Goal: Task Accomplishment & Management: Complete application form

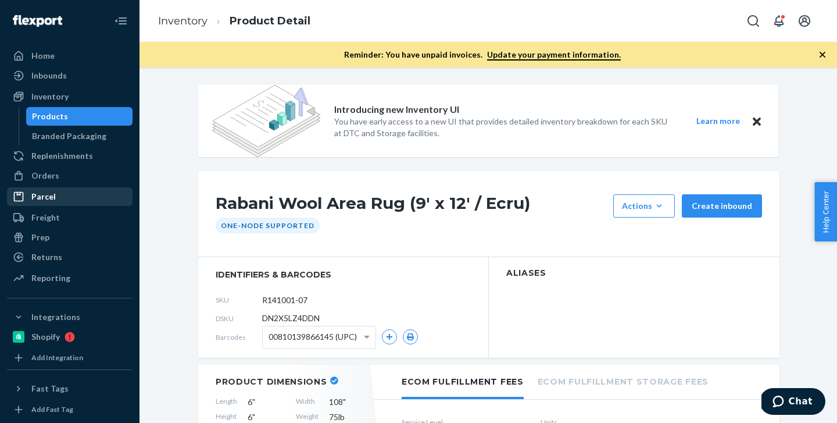
click at [69, 187] on link "Parcel" at bounding box center [70, 196] width 126 height 19
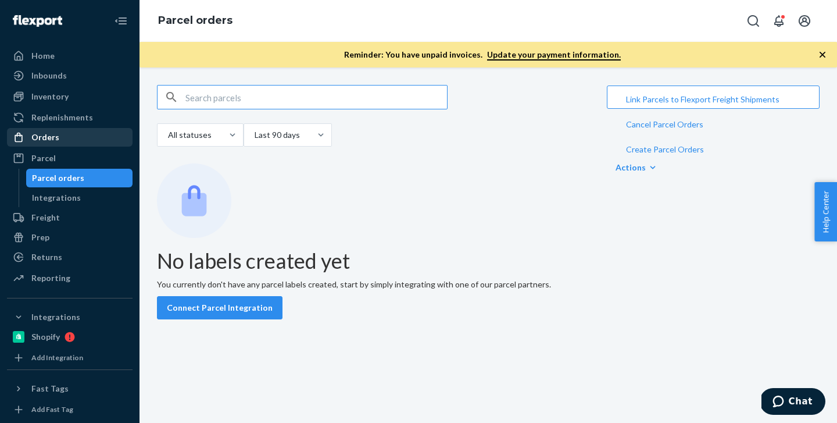
click at [63, 136] on div "Orders" at bounding box center [69, 137] width 123 height 16
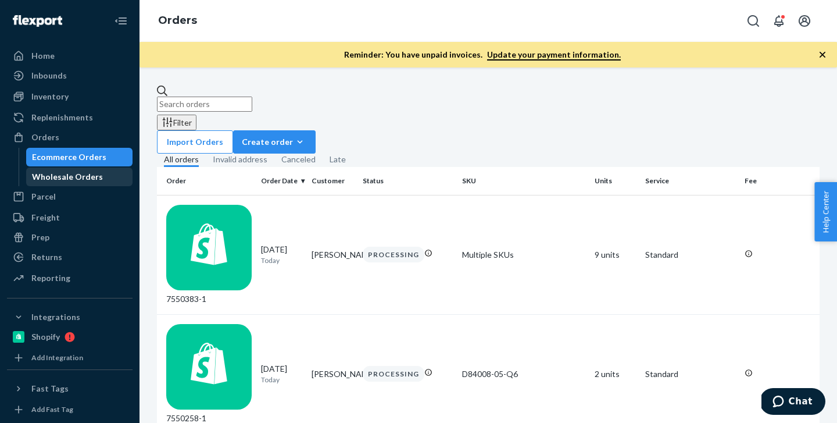
click at [75, 174] on div "Wholesale Orders" at bounding box center [67, 177] width 71 height 12
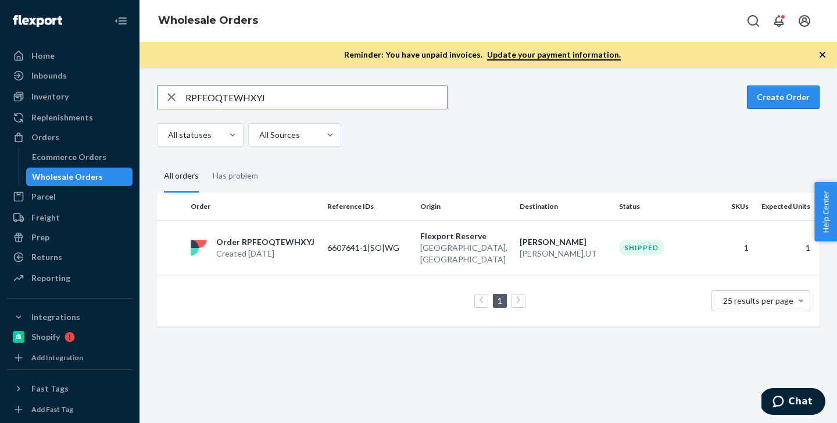
click at [784, 99] on button "Create Order" at bounding box center [783, 96] width 73 height 23
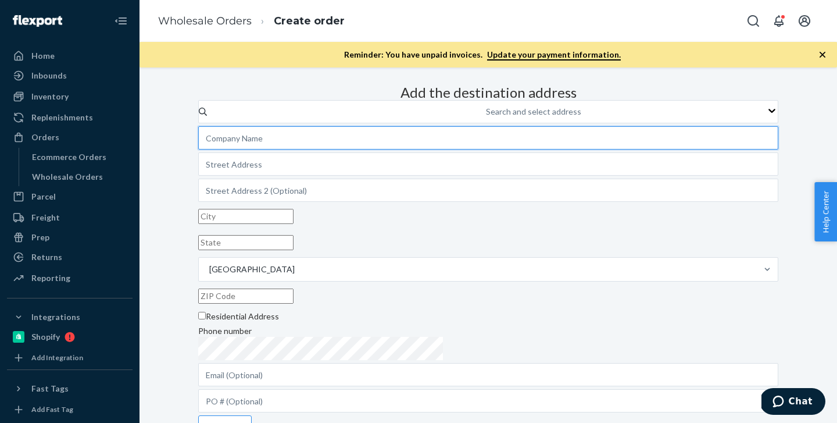
click at [438, 149] on input "text" at bounding box center [488, 137] width 580 height 23
paste input "[PERSON_NAME]"
type input "[PERSON_NAME]"
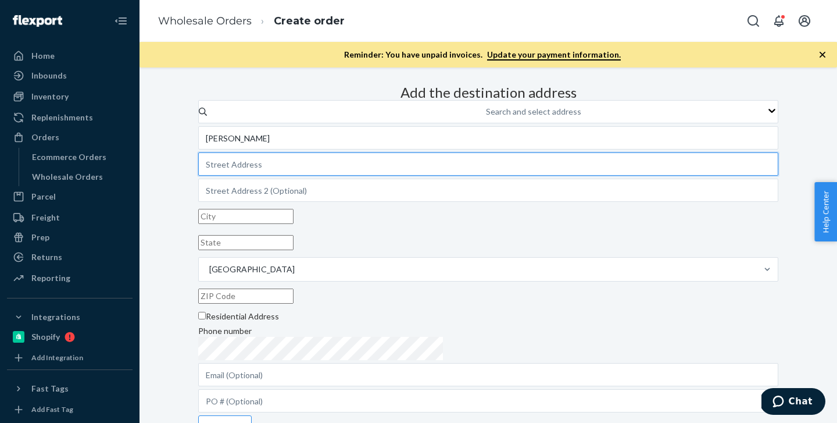
click at [430, 176] on input "text" at bounding box center [488, 163] width 580 height 23
paste input "907 [PERSON_NAME] St"
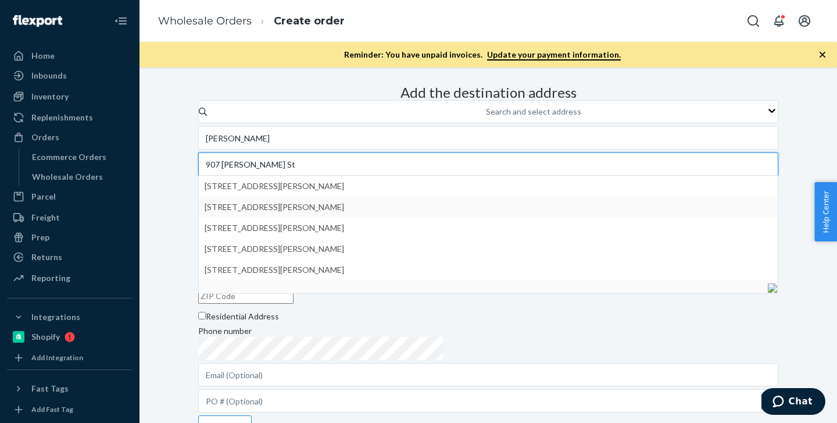
type input "907 [PERSON_NAME] St"
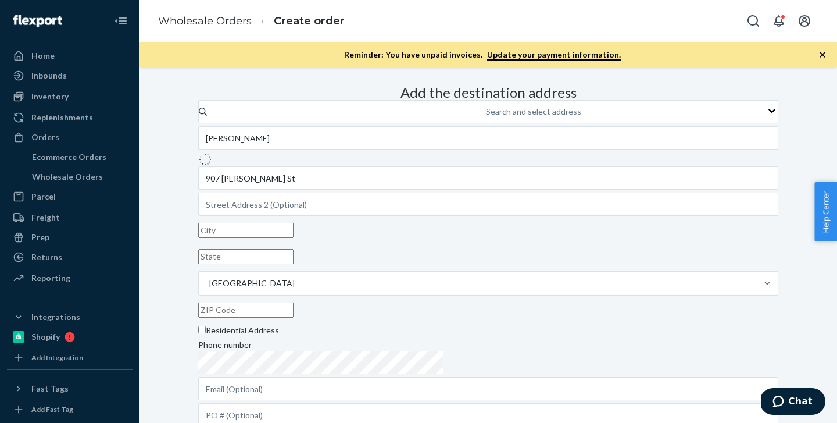
type input "[GEOGRAPHIC_DATA]"
type input "CO"
type input "80487"
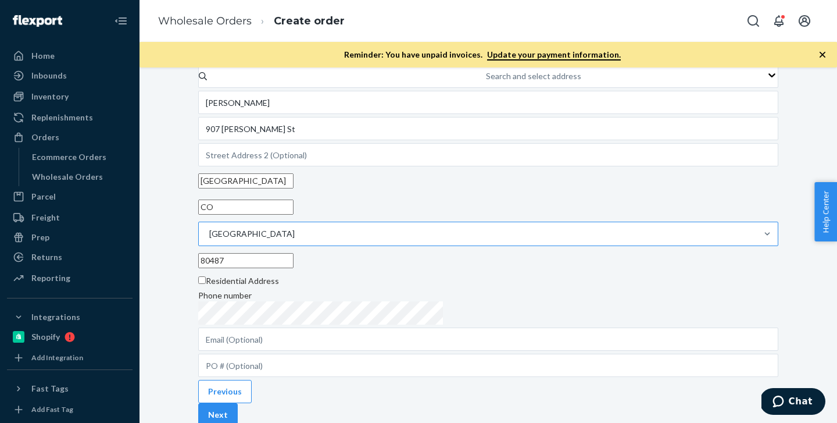
scroll to position [40, 0]
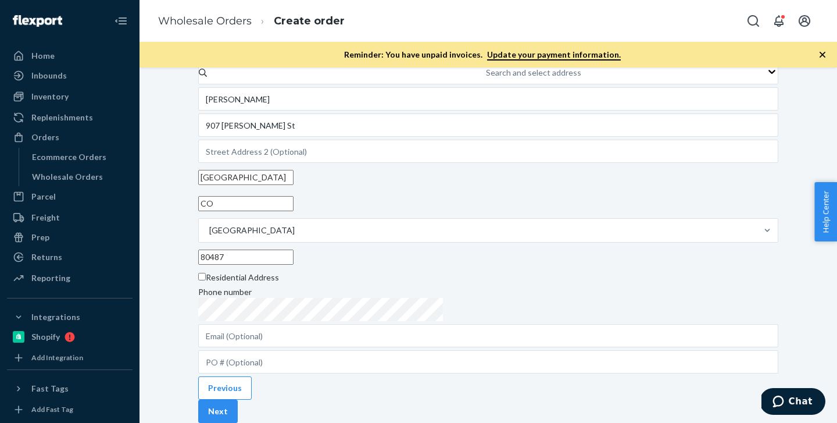
click at [206, 280] on input "Residential Address" at bounding box center [202, 277] width 8 height 8
checkbox input "true"
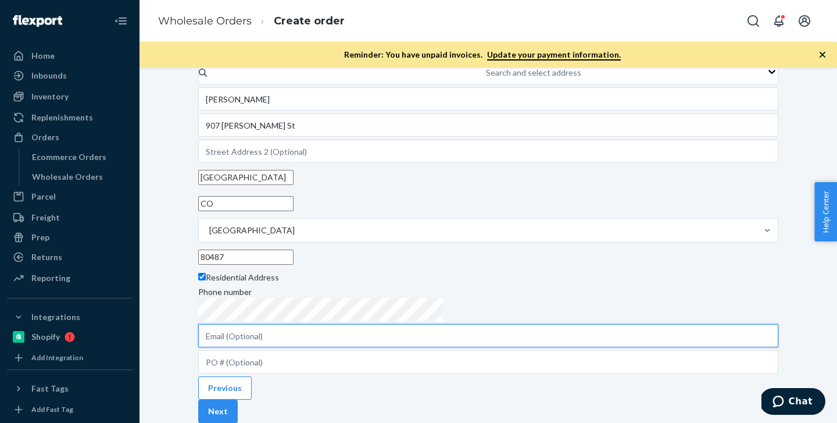
click at [452, 344] on input "text" at bounding box center [488, 335] width 580 height 23
paste input "[EMAIL_ADDRESS][DOMAIN_NAME]"
type input "[EMAIL_ADDRESS][DOMAIN_NAME]"
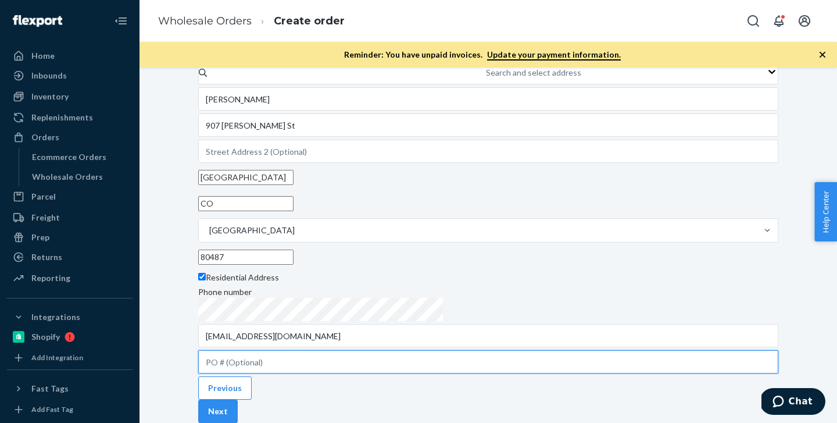
click at [448, 373] on input "text" at bounding box center [488, 361] width 580 height 23
paste input "449292"
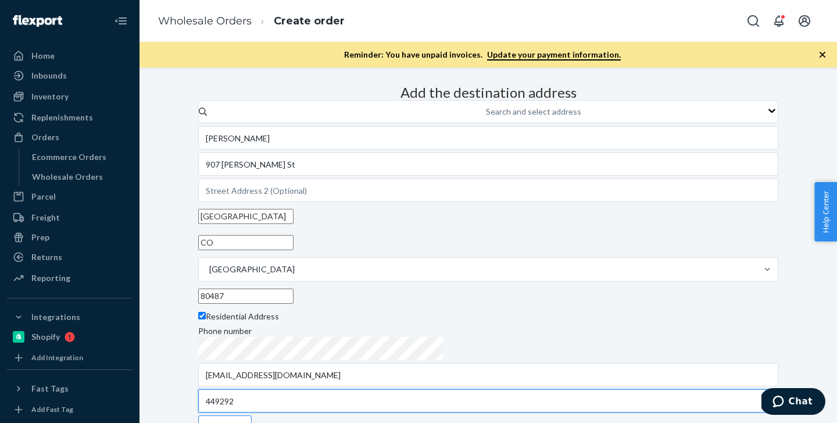
scroll to position [162, 0]
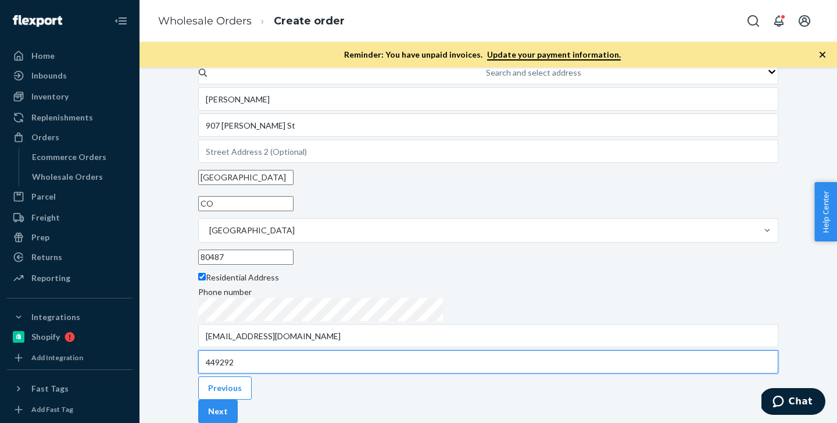
type input "449292"
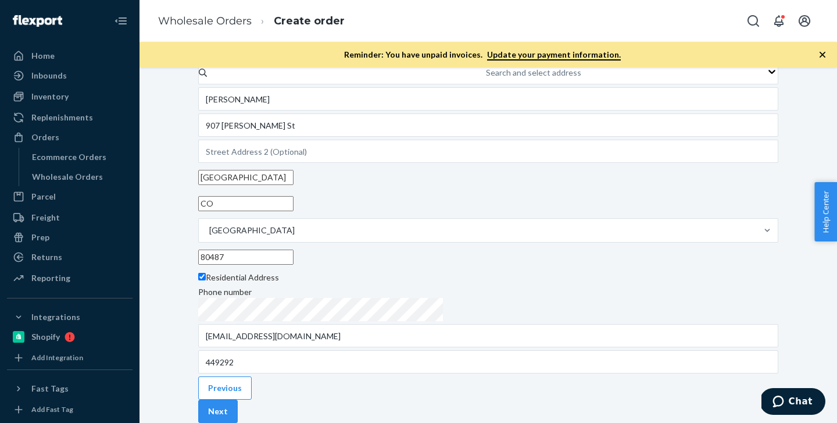
click at [818, 53] on icon "button" at bounding box center [823, 55] width 12 height 12
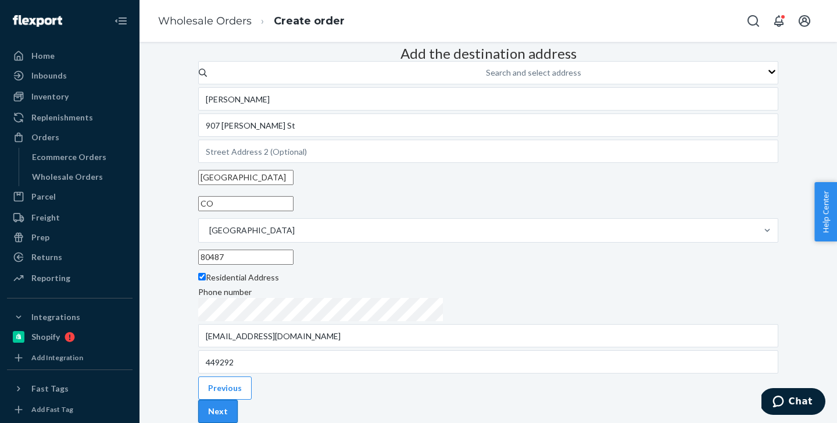
click at [238, 399] on button "Next" at bounding box center [218, 410] width 40 height 23
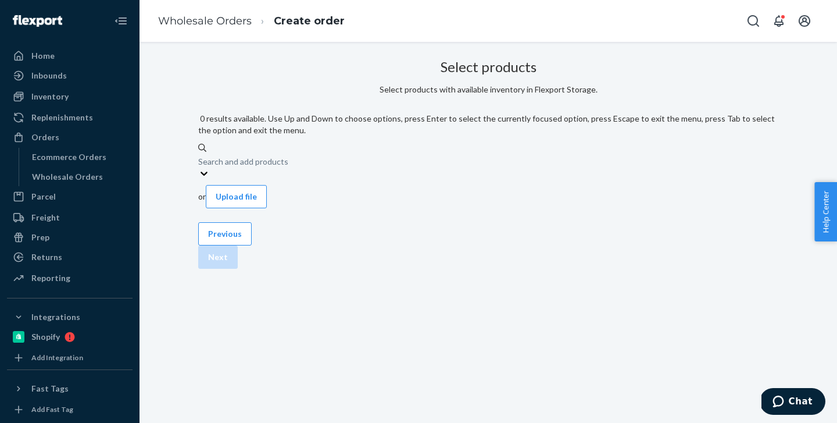
click at [362, 153] on div "Search and add products" at bounding box center [488, 160] width 580 height 14
click at [199, 155] on input "0 results available. Use Up and Down to choose options, press Enter to select t…" at bounding box center [198, 161] width 1 height 12
paste input "R141001-07"
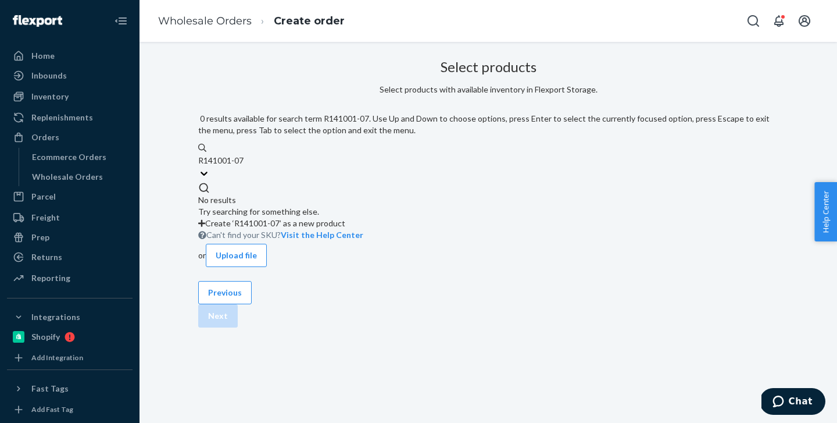
type input "R141001-07"
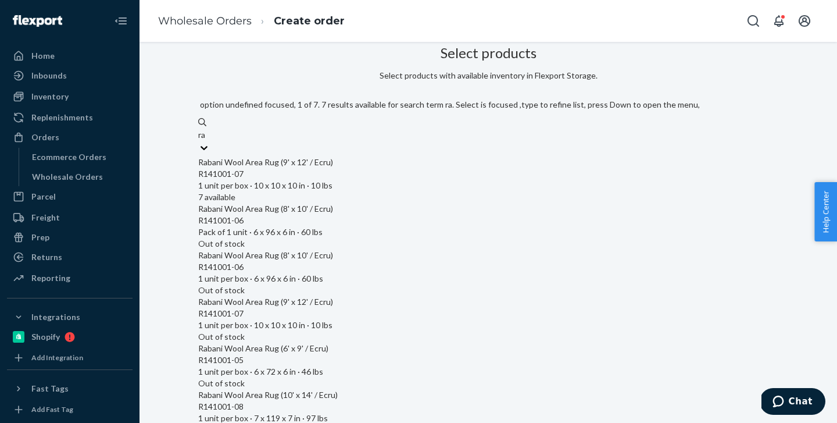
type input "r"
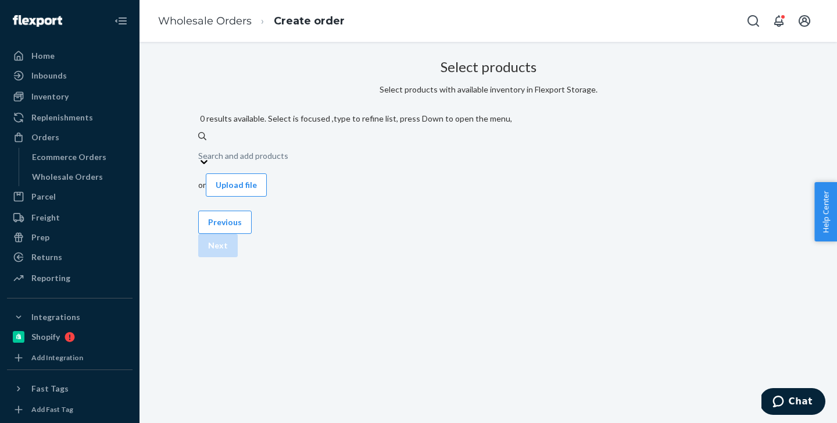
paste input "R141001-07"
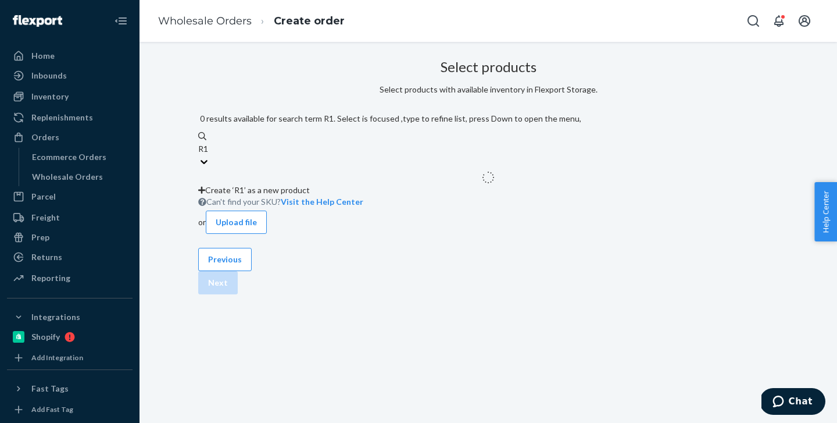
type input "R"
type input "rab"
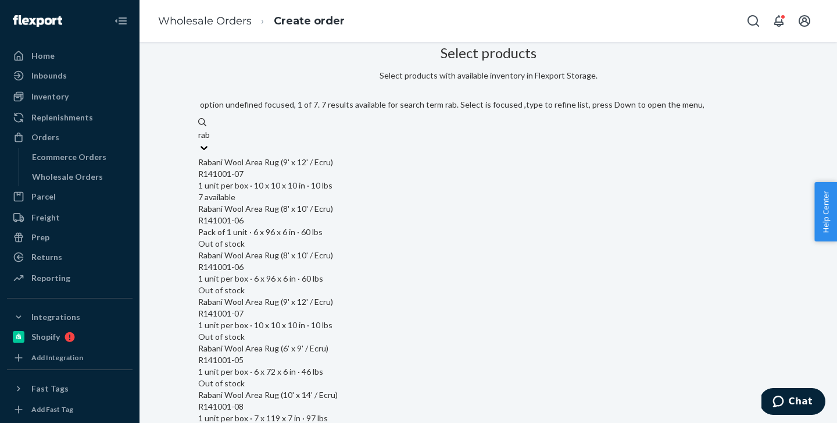
click at [377, 163] on div "Rabani Wool Area Rug (9' x 12' / Ecru)" at bounding box center [488, 162] width 580 height 12
click at [211, 141] on input "rab" at bounding box center [204, 135] width 13 height 12
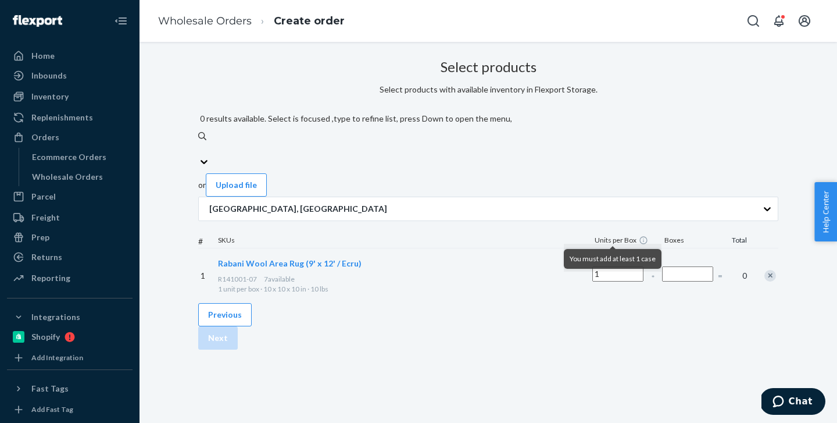
click at [662, 266] on input "Number of boxes" at bounding box center [687, 273] width 51 height 15
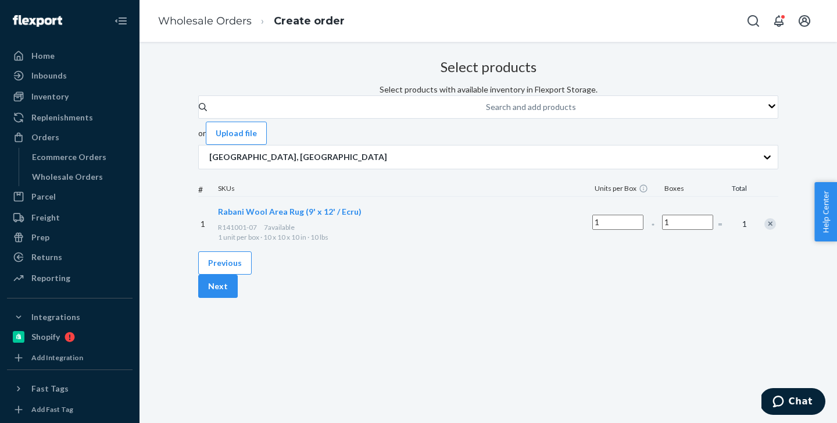
type input "1"
drag, startPoint x: 328, startPoint y: 233, endPoint x: 289, endPoint y: 235, distance: 39.0
click at [289, 232] on div "R141001-07 7 available" at bounding box center [403, 227] width 370 height 10
copy span "R141001-07"
click at [749, 227] on div at bounding box center [763, 223] width 29 height 31
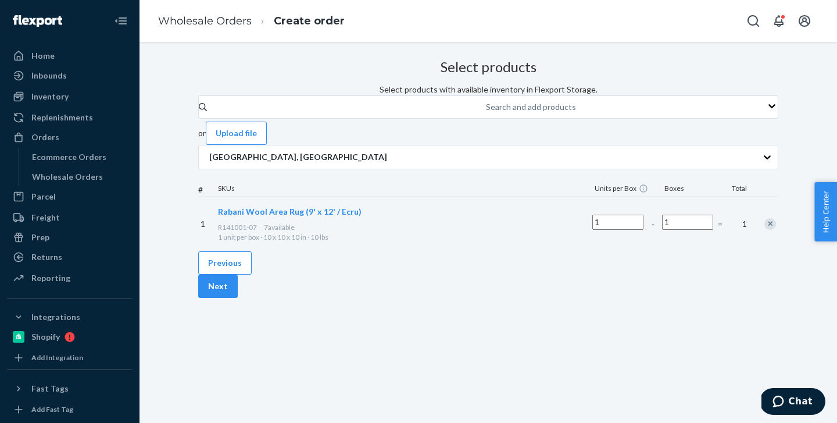
click at [764, 230] on div "Remove Item" at bounding box center [770, 224] width 12 height 12
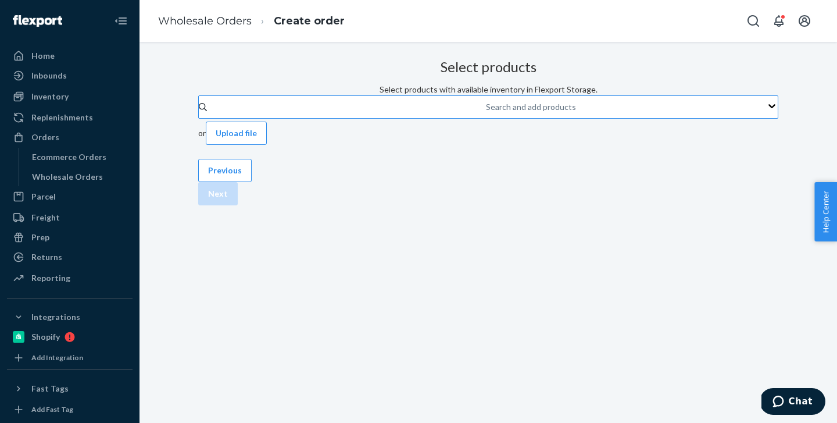
click at [486, 113] on div "Search and add products" at bounding box center [531, 107] width 90 height 12
click at [486, 113] on input "Search and add products" at bounding box center [486, 107] width 1 height 12
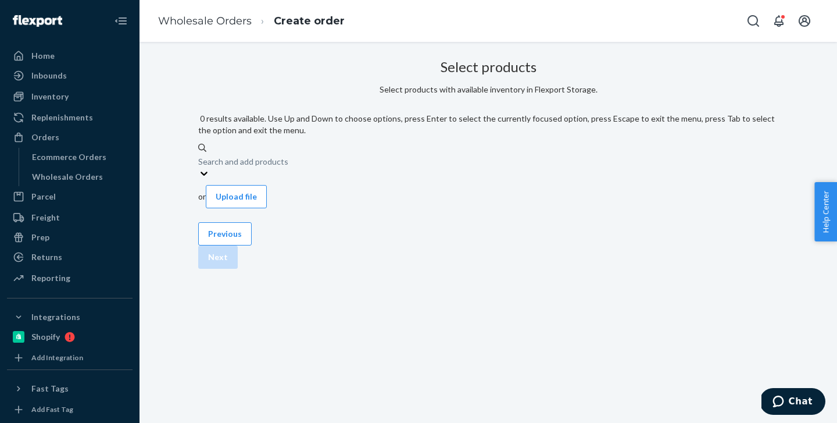
paste input "R141001-07"
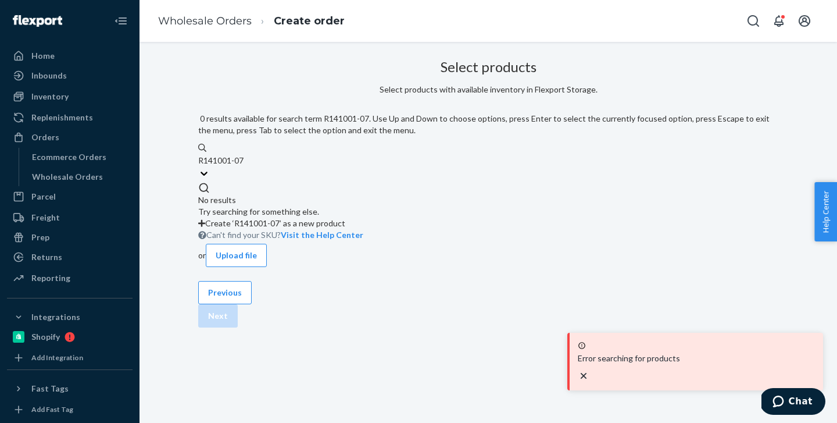
type input "R141001-07"
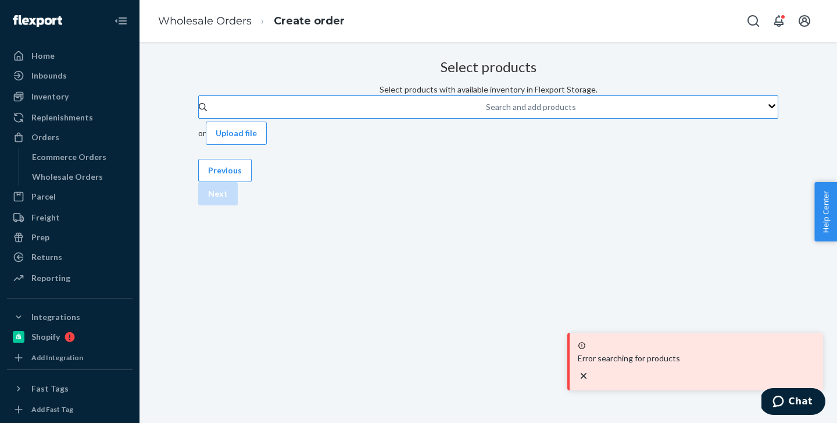
click at [589, 371] on icon "close toast" at bounding box center [584, 376] width 12 height 12
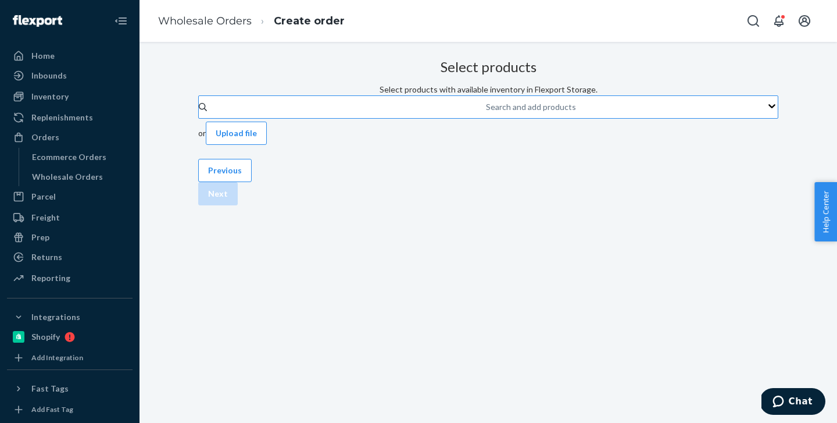
click at [486, 114] on div "Search and add products" at bounding box center [486, 107] width 1 height 14
click at [486, 113] on input "Search and add products" at bounding box center [486, 107] width 1 height 12
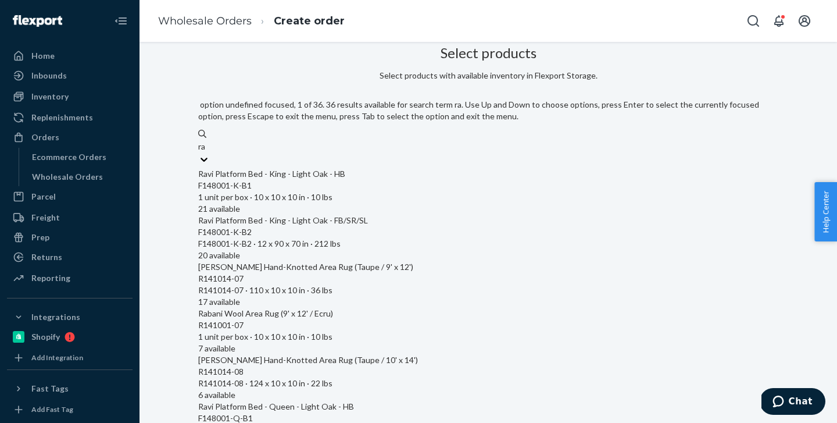
type input "rab"
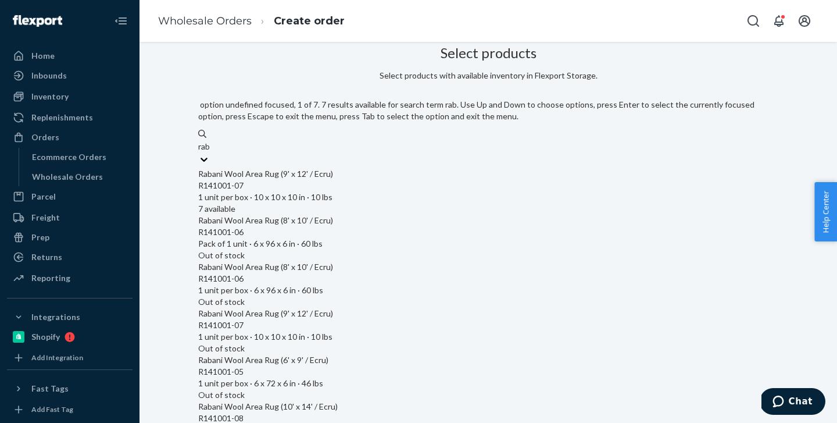
click at [392, 180] on div "R141001-07" at bounding box center [488, 186] width 580 height 12
click at [211, 152] on input "rab" at bounding box center [204, 147] width 13 height 12
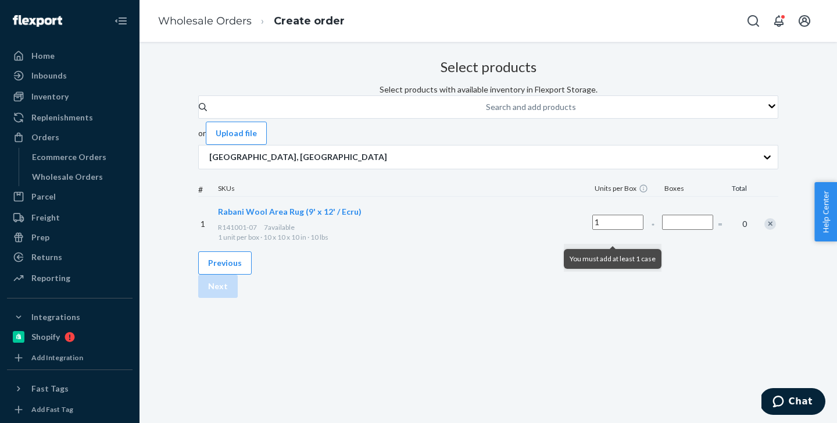
click at [662, 226] on input "Number of boxes" at bounding box center [687, 222] width 51 height 15
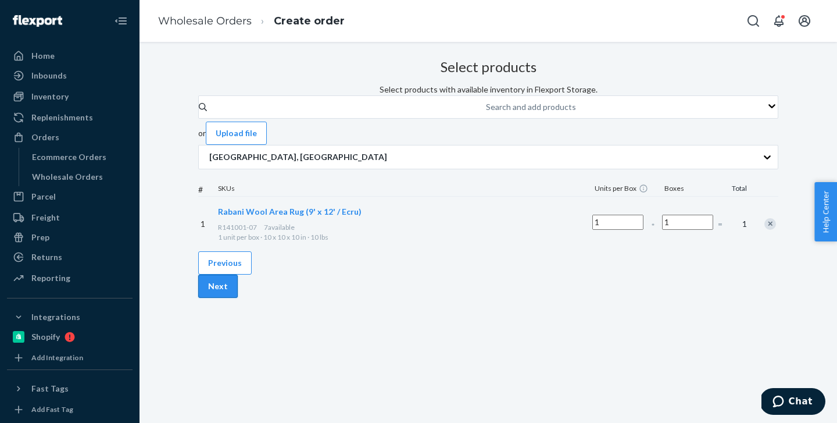
type input "1"
click at [238, 298] on button "Next" at bounding box center [218, 285] width 40 height 23
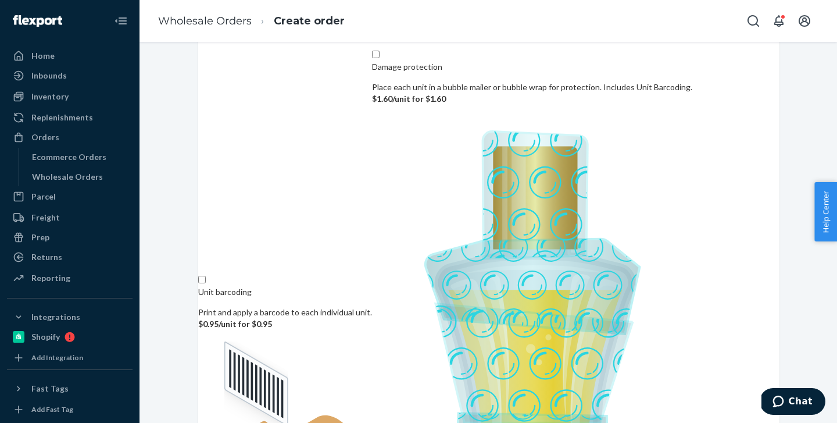
scroll to position [75, 0]
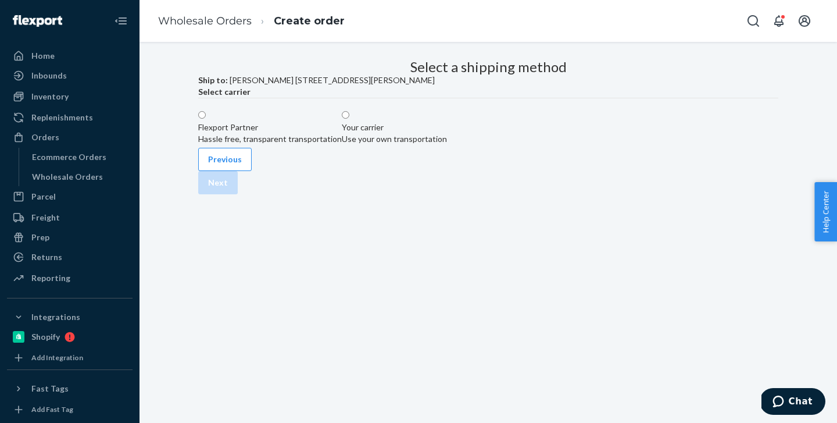
click at [447, 145] on div "Use your own transportation" at bounding box center [394, 139] width 105 height 12
click at [349, 119] on input "Your carrier Use your own transportation" at bounding box center [346, 115] width 8 height 8
radio input "true"
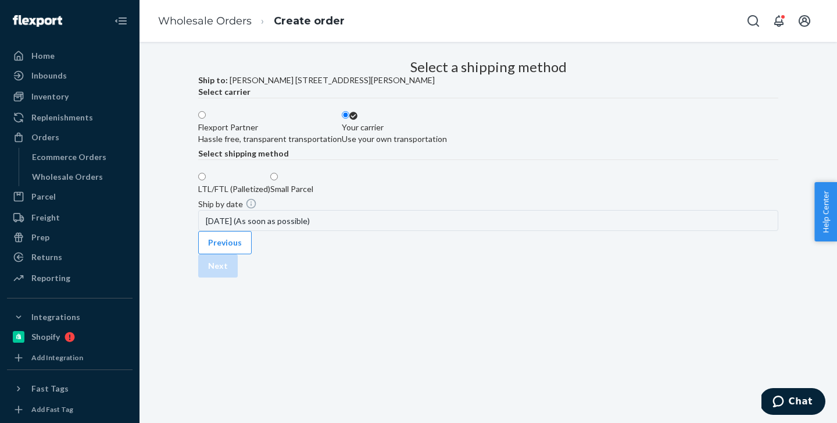
click at [270, 195] on div "LTL/FTL (Palletized)" at bounding box center [234, 189] width 72 height 12
click at [206, 180] on input "LTL/FTL (Palletized)" at bounding box center [202, 177] width 8 height 8
radio input "true"
click at [238, 277] on button "Next" at bounding box center [218, 265] width 40 height 23
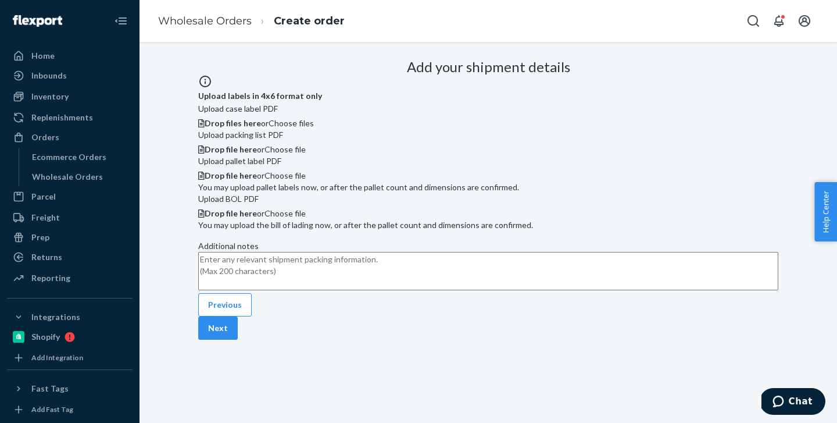
scroll to position [302, 0]
click at [238, 339] on button "Next" at bounding box center [218, 327] width 40 height 23
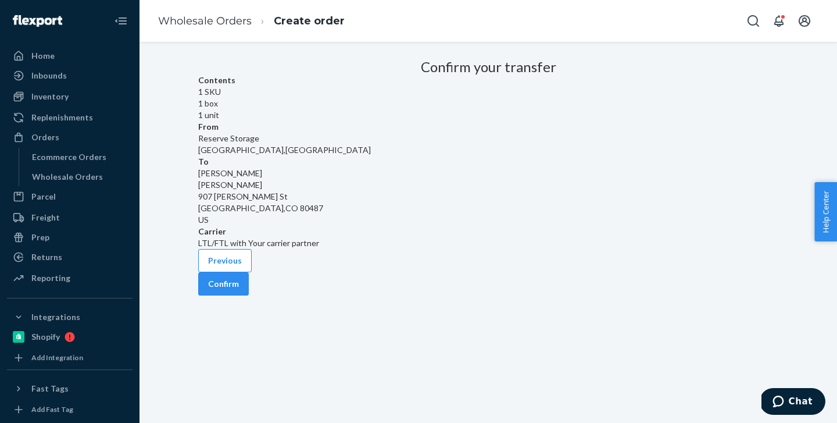
scroll to position [14, 0]
click at [249, 295] on button "Confirm" at bounding box center [223, 283] width 51 height 23
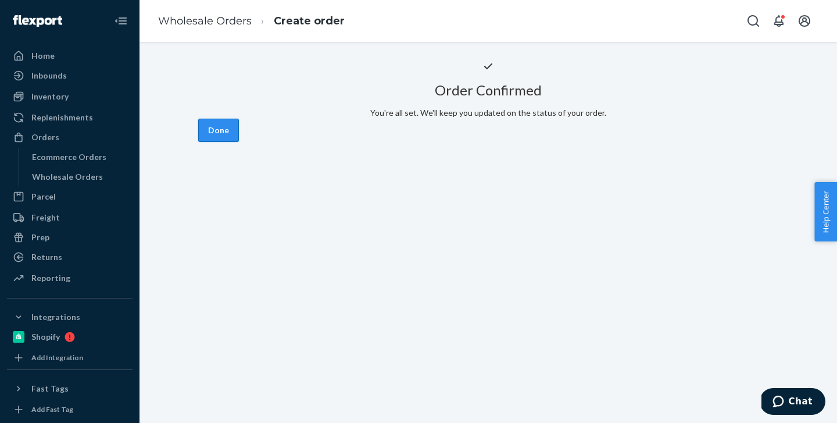
click at [239, 142] on button "Done" at bounding box center [218, 130] width 41 height 23
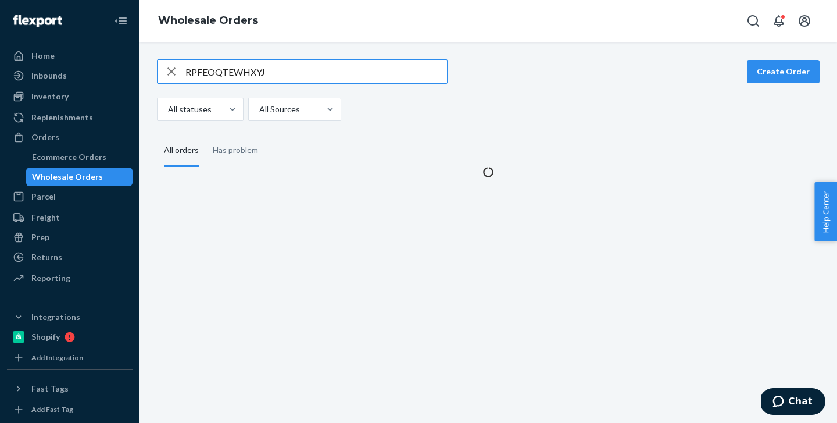
drag, startPoint x: 289, startPoint y: 74, endPoint x: 170, endPoint y: 67, distance: 118.8
click at [170, 67] on div "RPFEOQTEWHXYJ" at bounding box center [302, 71] width 289 height 23
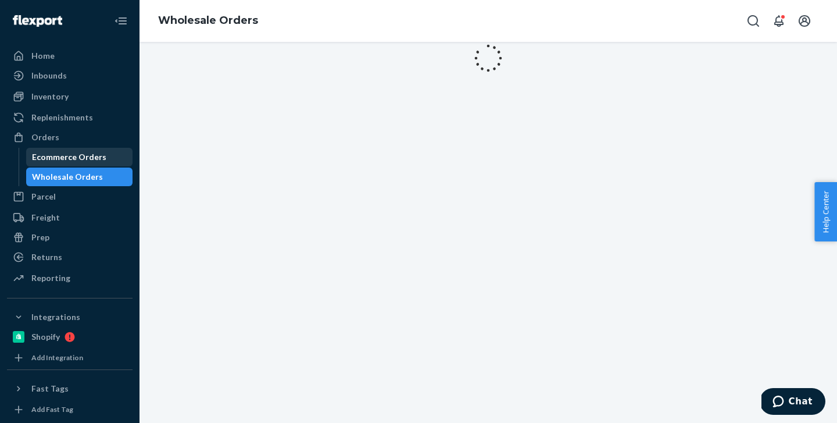
click at [95, 155] on div "Ecommerce Orders" at bounding box center [69, 157] width 74 height 12
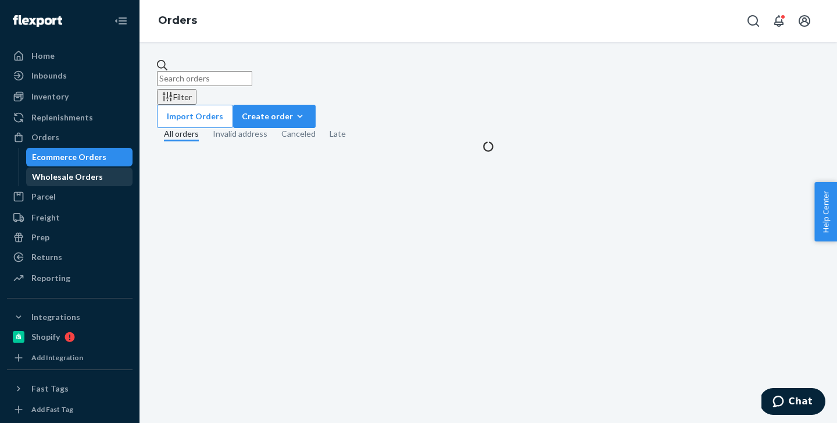
click at [95, 176] on div "Wholesale Orders" at bounding box center [67, 177] width 71 height 12
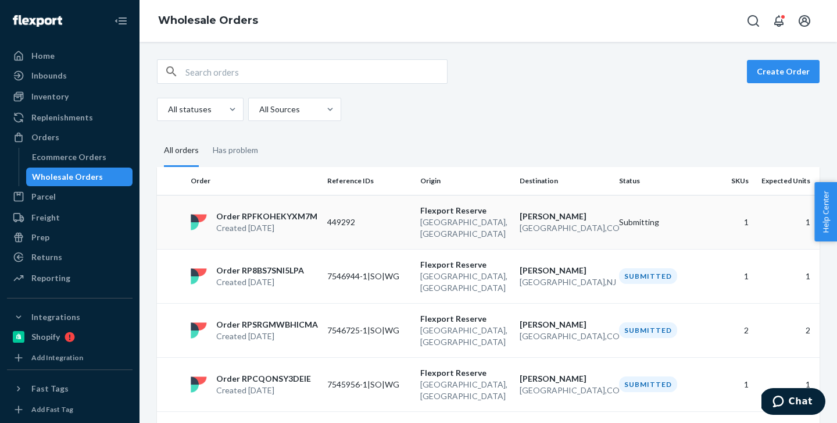
click at [326, 224] on td "449292" at bounding box center [369, 222] width 93 height 54
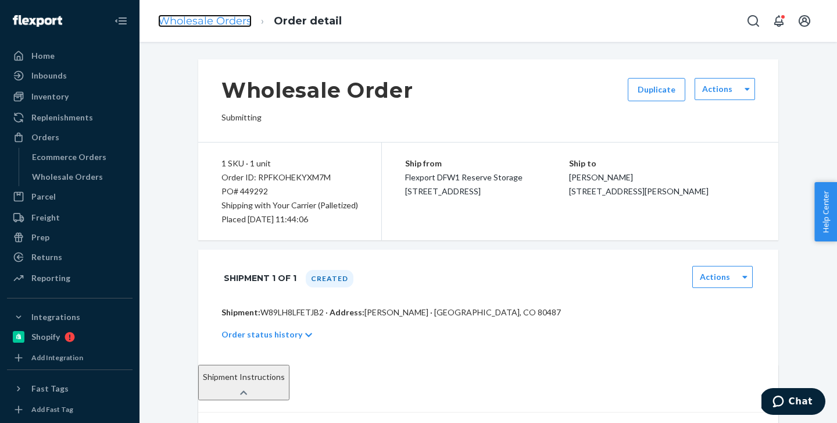
click at [231, 23] on link "Wholesale Orders" at bounding box center [205, 21] width 94 height 13
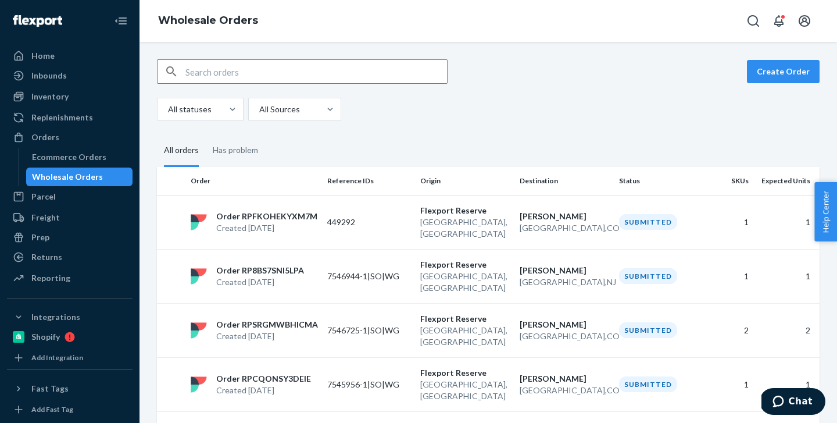
click at [266, 77] on input "text" at bounding box center [316, 71] width 262 height 23
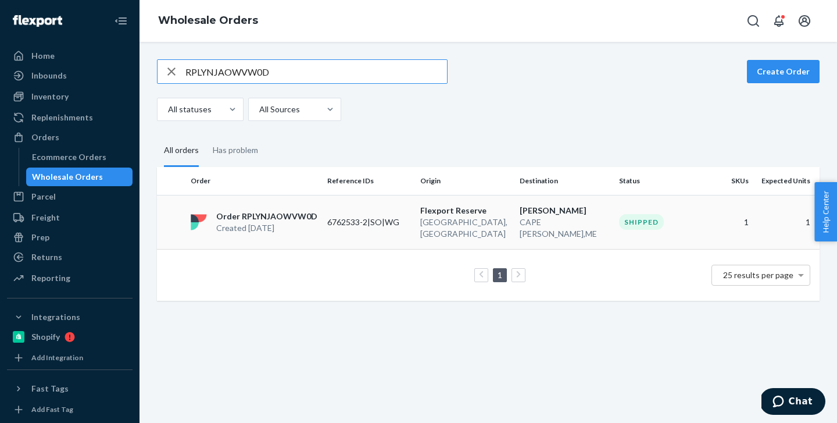
type input "RPLYNJAOWVW0D"
click at [255, 222] on p "Created [DATE]" at bounding box center [266, 228] width 101 height 12
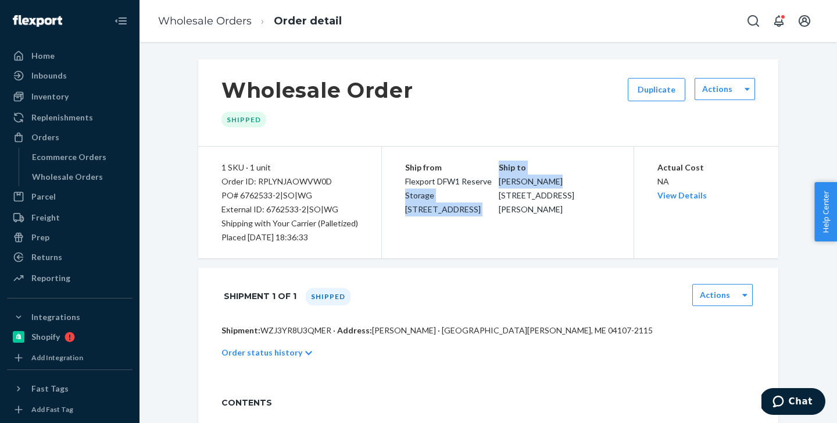
drag, startPoint x: 569, startPoint y: 181, endPoint x: 502, endPoint y: 182, distance: 67.4
click at [501, 182] on div "Ship from Flexport DFW1 Reserve Storage [STREET_ADDRESS] Ship to [PERSON_NAME] …" at bounding box center [508, 202] width 252 height 112
click at [564, 205] on span "[PERSON_NAME] [STREET_ADDRESS][PERSON_NAME]" at bounding box center [537, 195] width 76 height 38
drag, startPoint x: 568, startPoint y: 178, endPoint x: 503, endPoint y: 184, distance: 65.4
click at [503, 184] on div "Ship to [PERSON_NAME] [STREET_ADDRESS][PERSON_NAME]" at bounding box center [554, 188] width 111 height 56
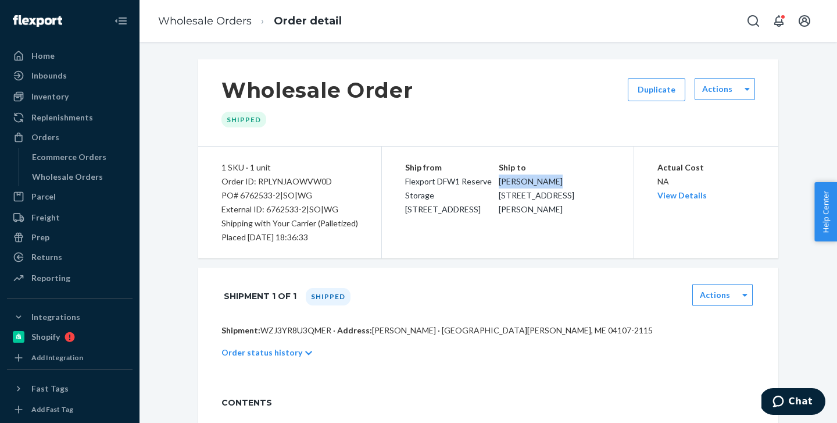
copy span "[PERSON_NAME]"
